Goal: Transaction & Acquisition: Purchase product/service

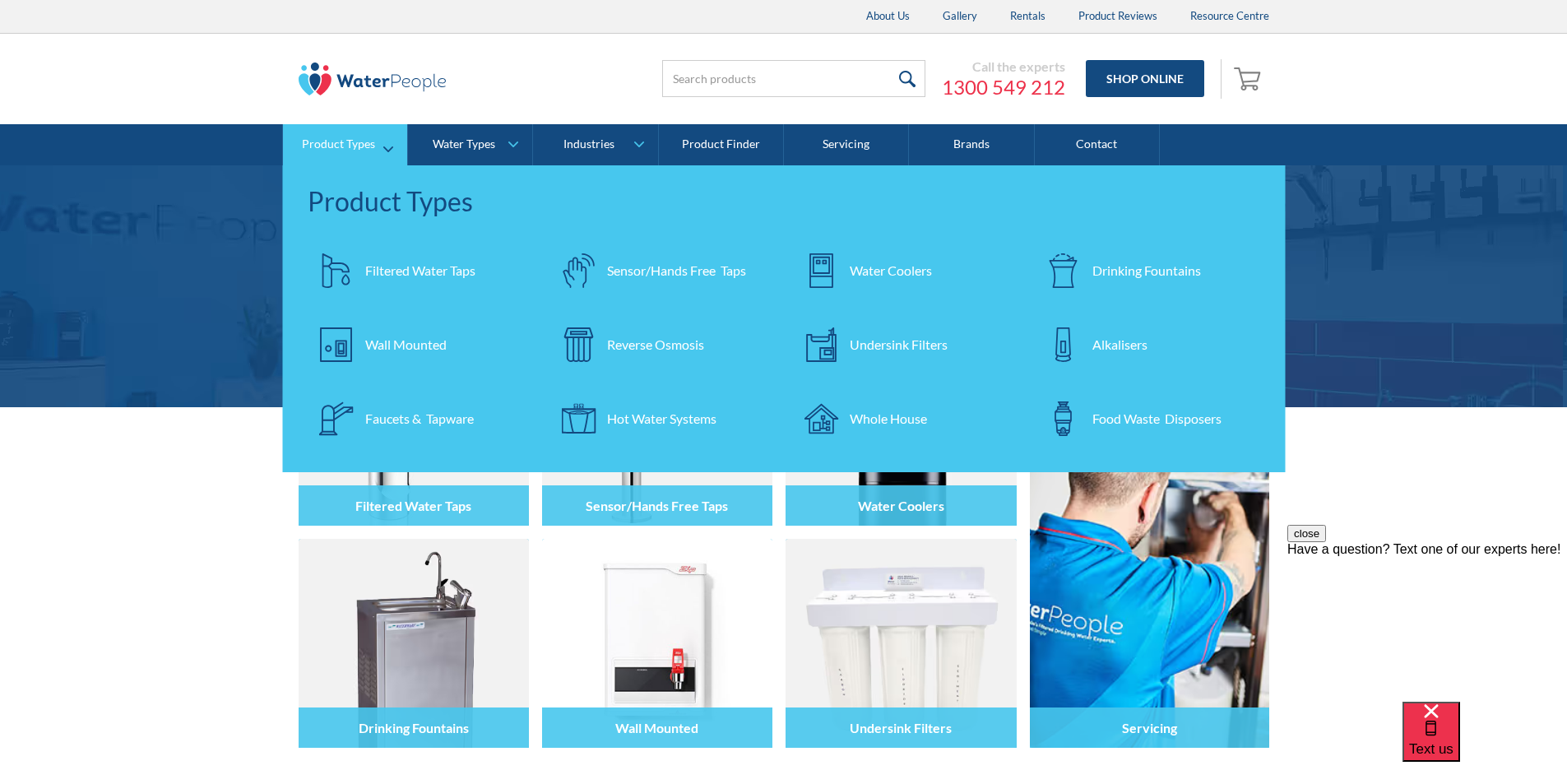
click at [1132, 272] on div "Drinking Fountains" at bounding box center [1147, 270] width 109 height 20
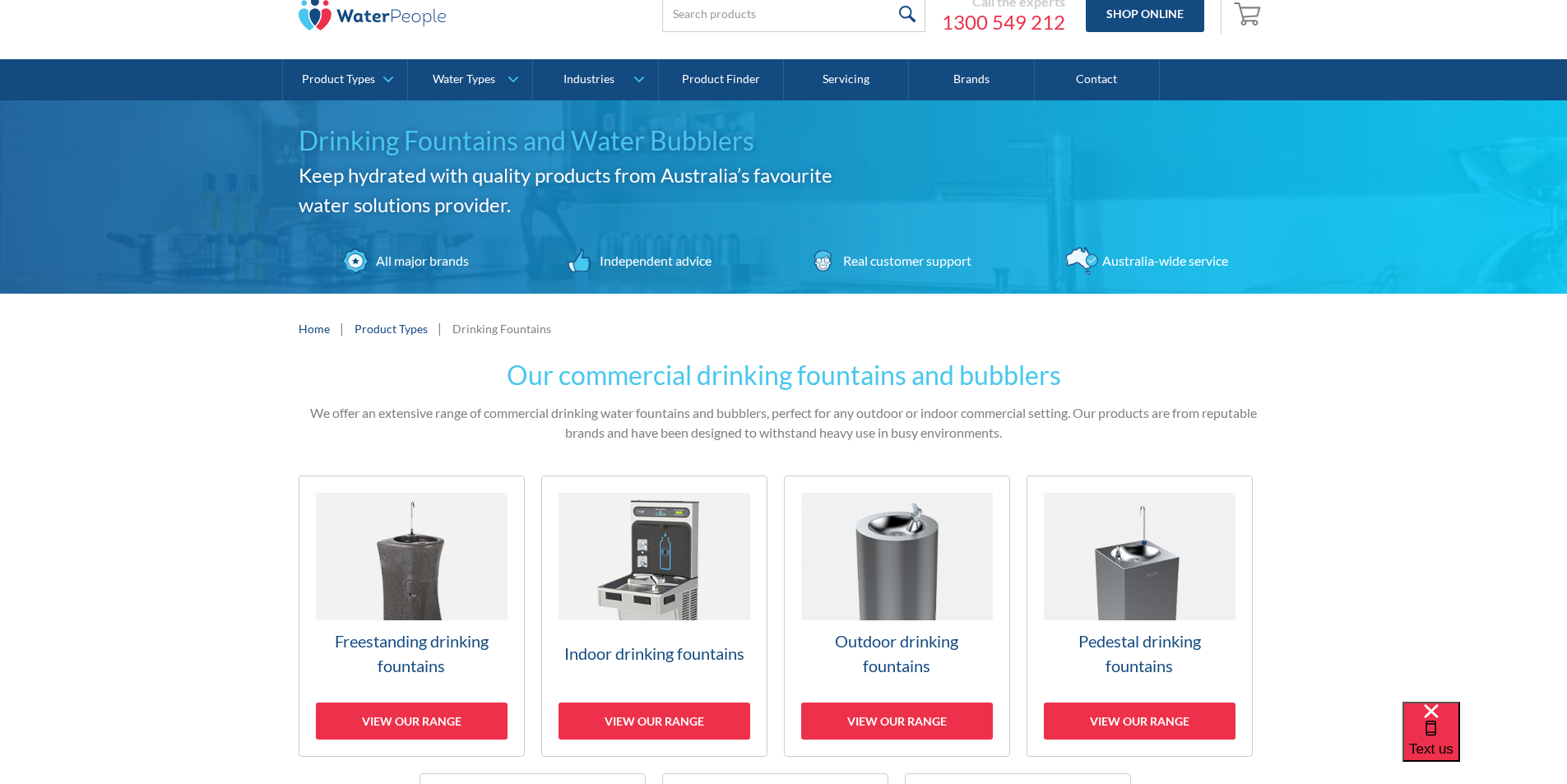
scroll to position [165, 0]
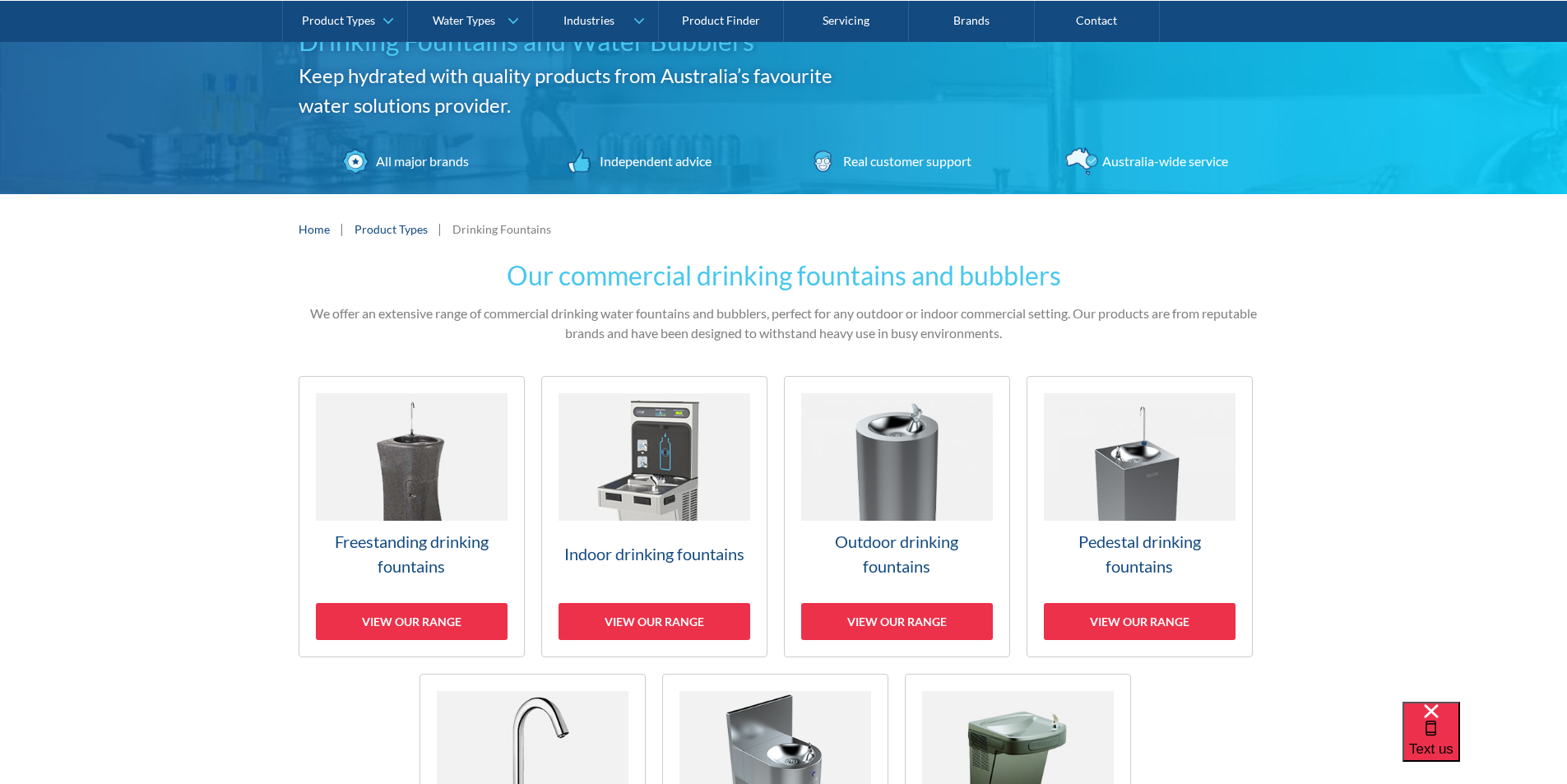
click at [406, 481] on img at bounding box center [412, 456] width 192 height 127
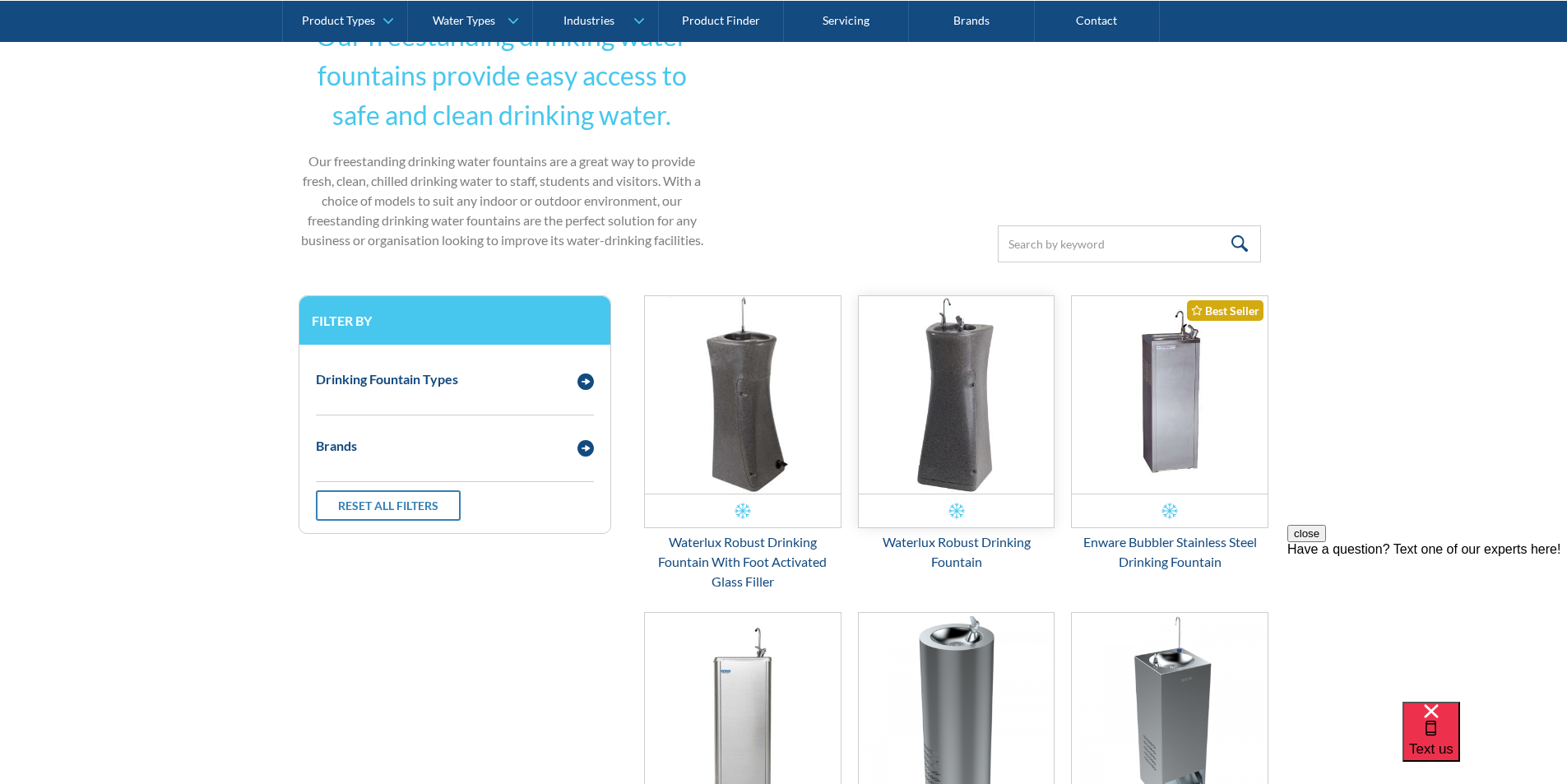
click at [951, 407] on img "Email Form 3" at bounding box center [957, 395] width 196 height 198
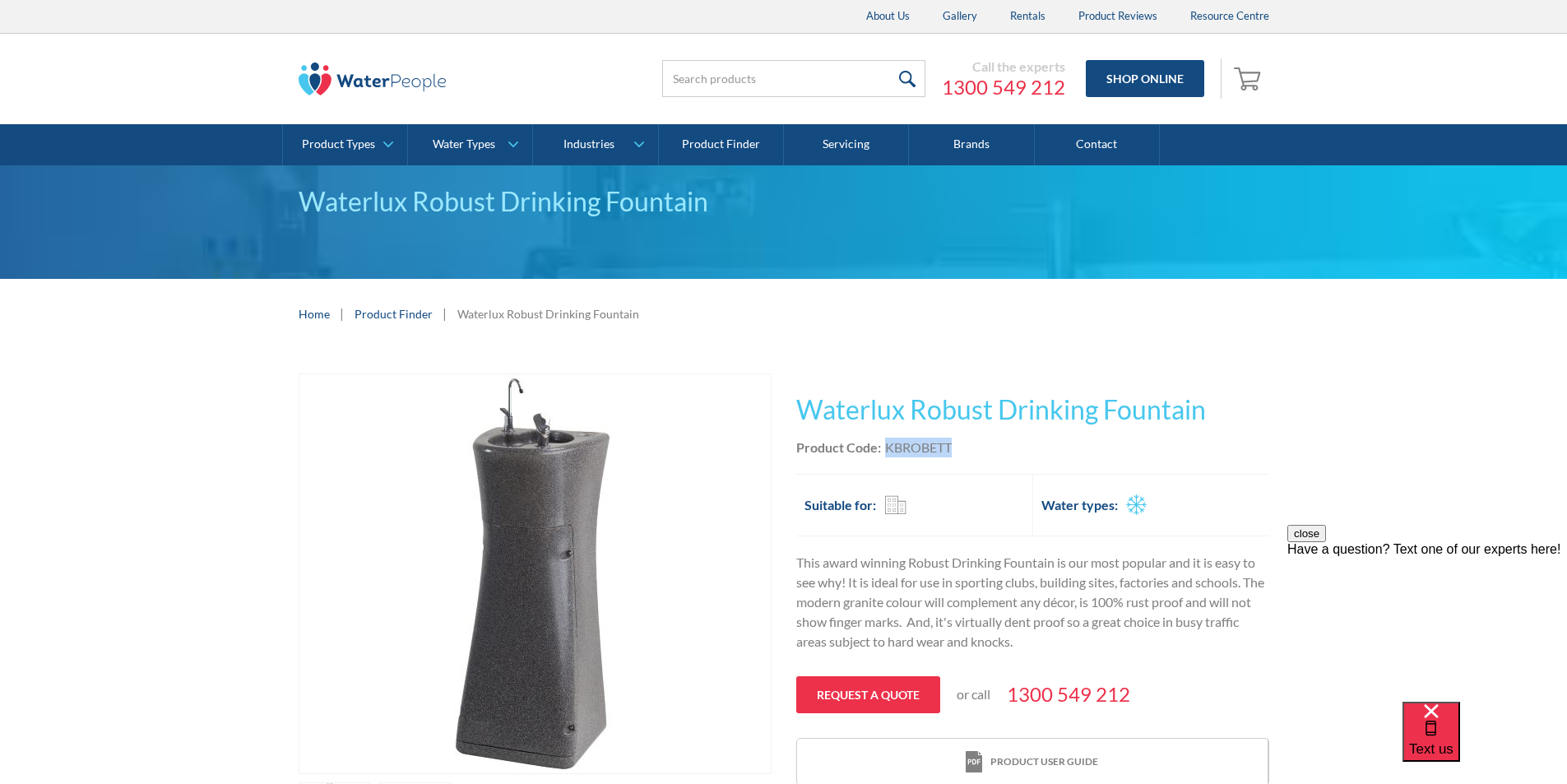
drag, startPoint x: 957, startPoint y: 445, endPoint x: 886, endPoint y: 445, distance: 71.0
click at [886, 445] on div "Product Code: KBROBETT" at bounding box center [1032, 447] width 473 height 20
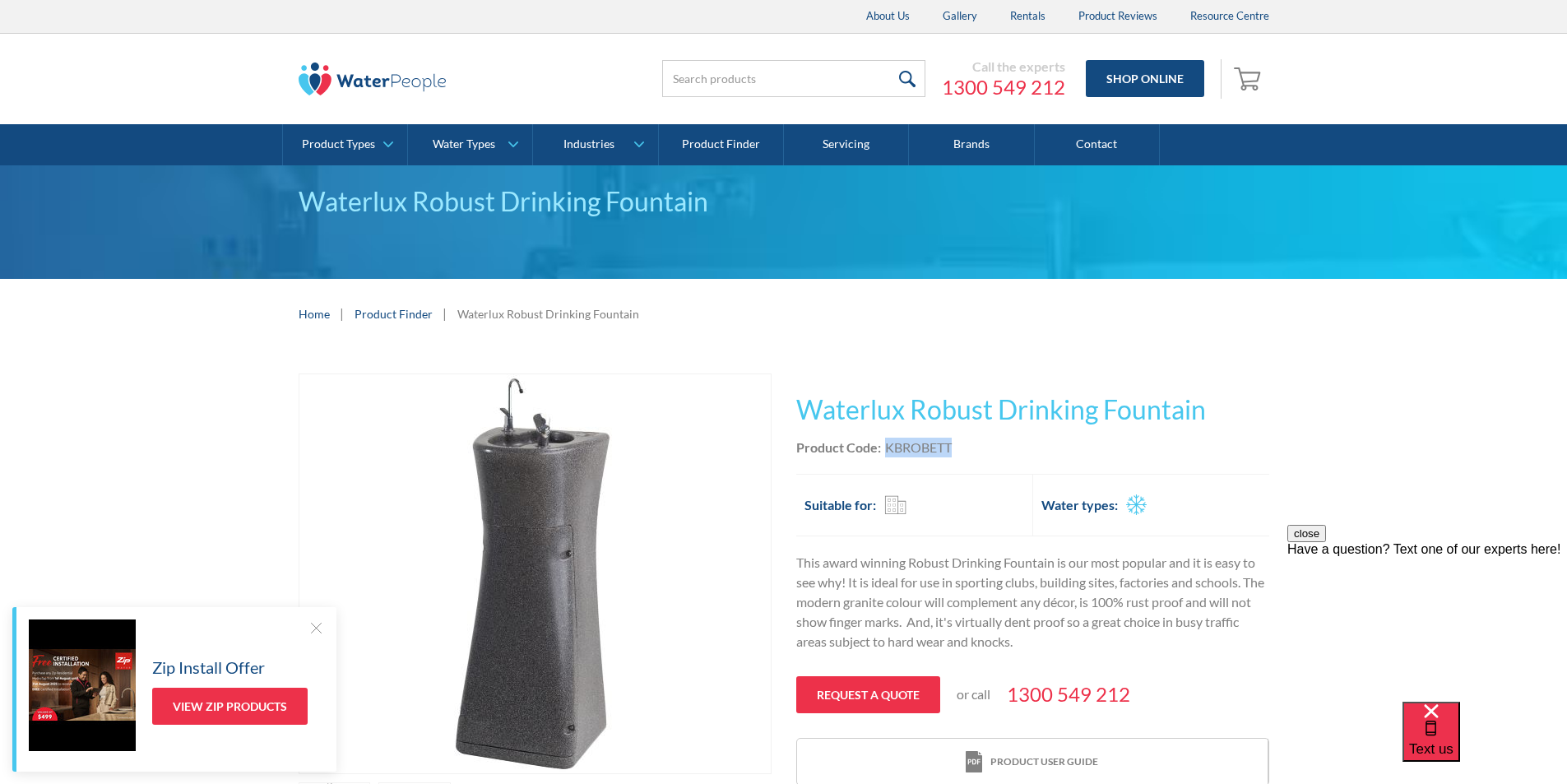
copy div "KBROBETT"
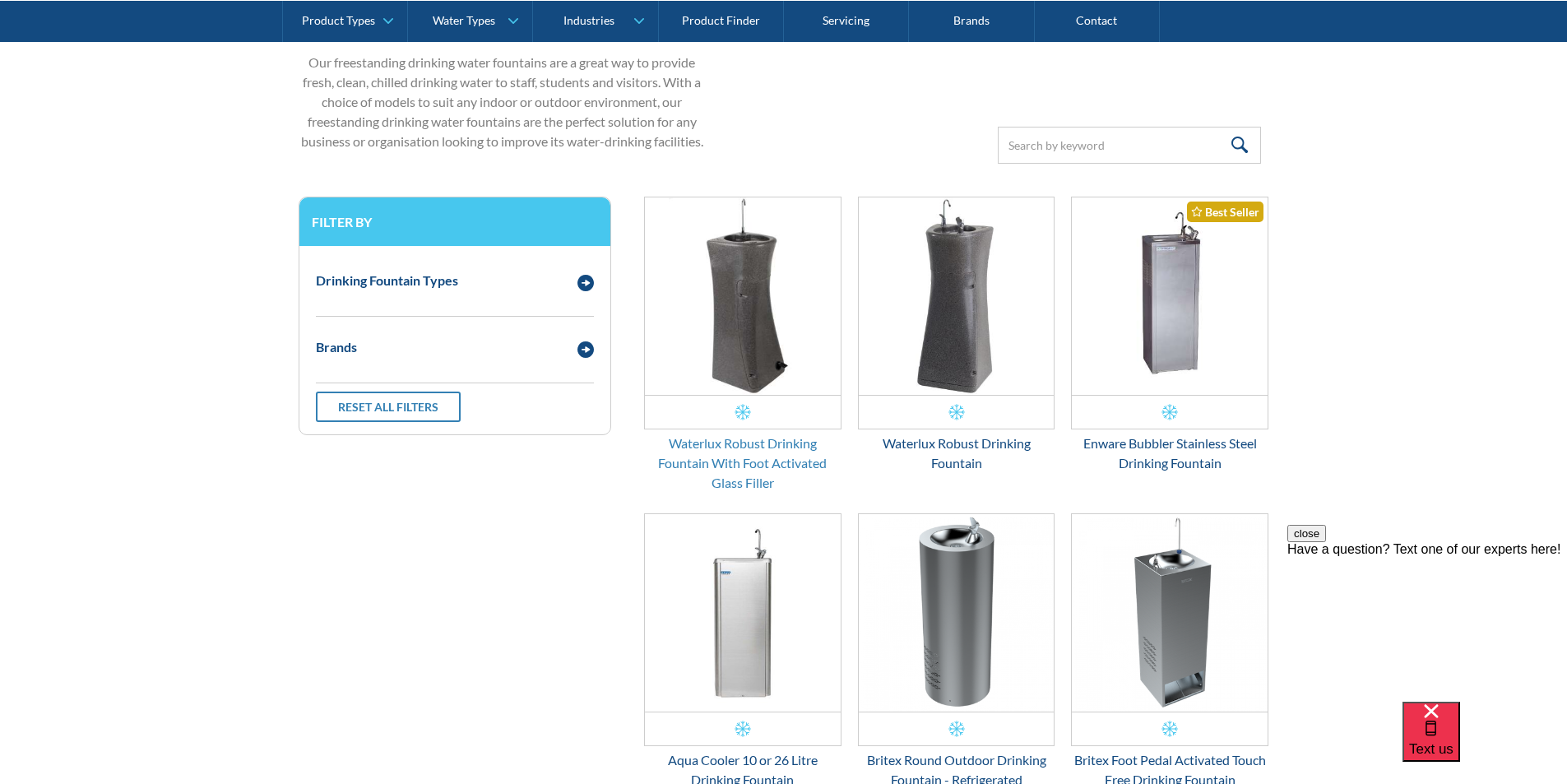
scroll to position [527, 0]
